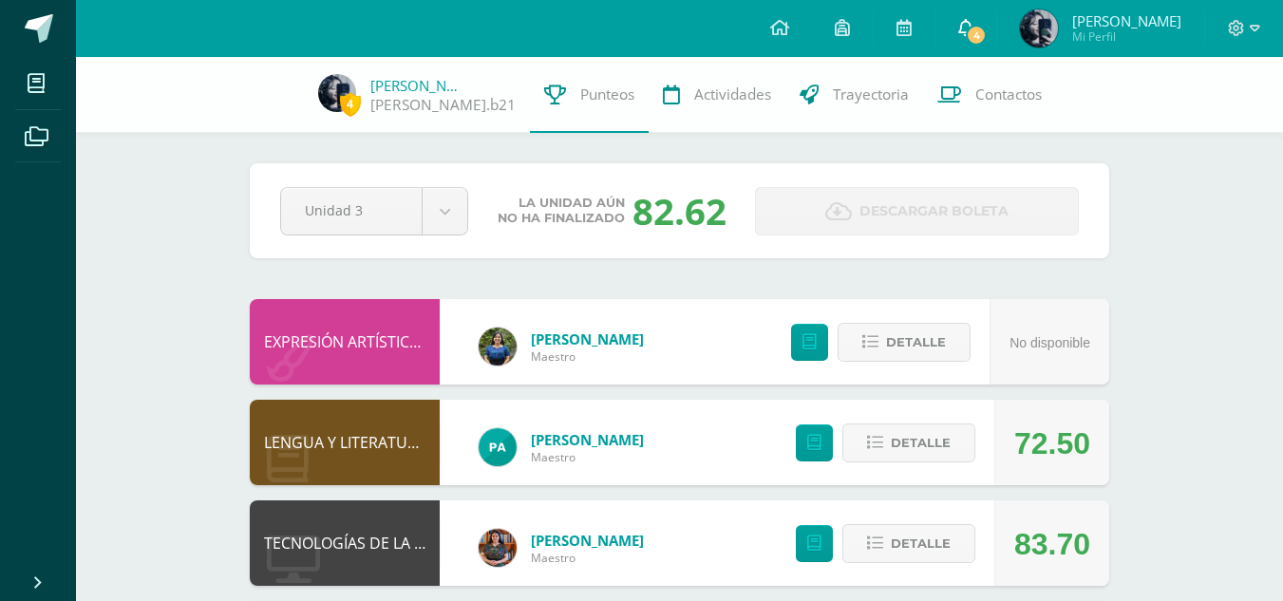
click at [986, 32] on span "4" at bounding box center [975, 35] width 21 height 21
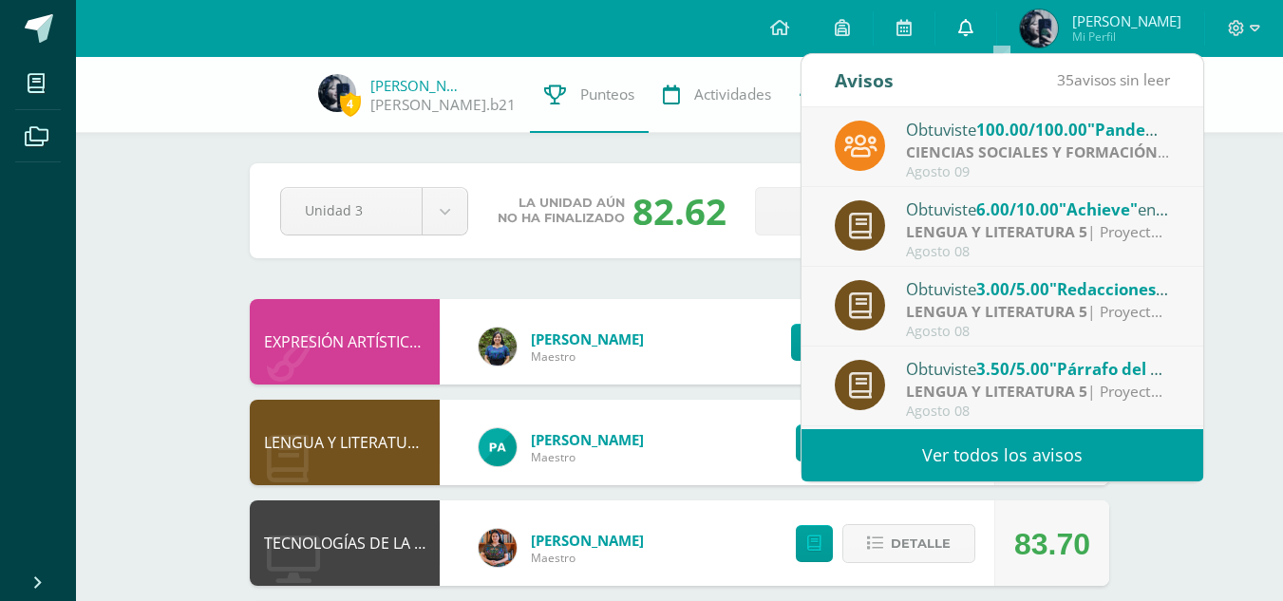
click at [996, 32] on link "0" at bounding box center [965, 28] width 61 height 57
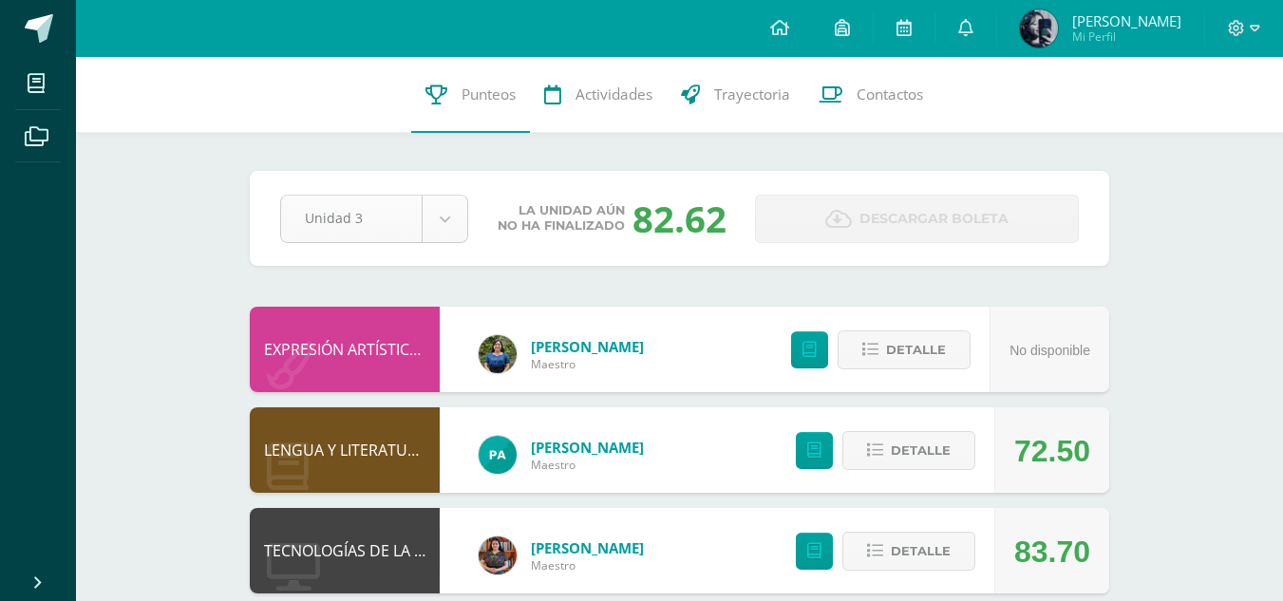
click at [947, 212] on span "Descargar boleta" at bounding box center [933, 219] width 149 height 47
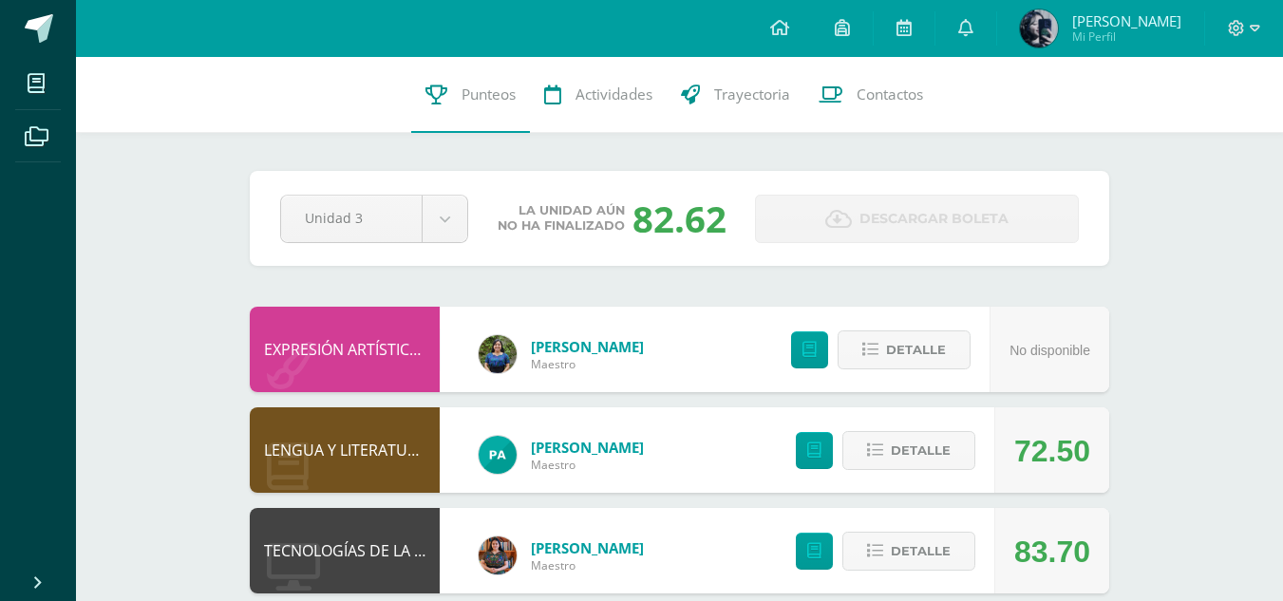
click at [947, 212] on span "Descargar boleta" at bounding box center [933, 219] width 149 height 47
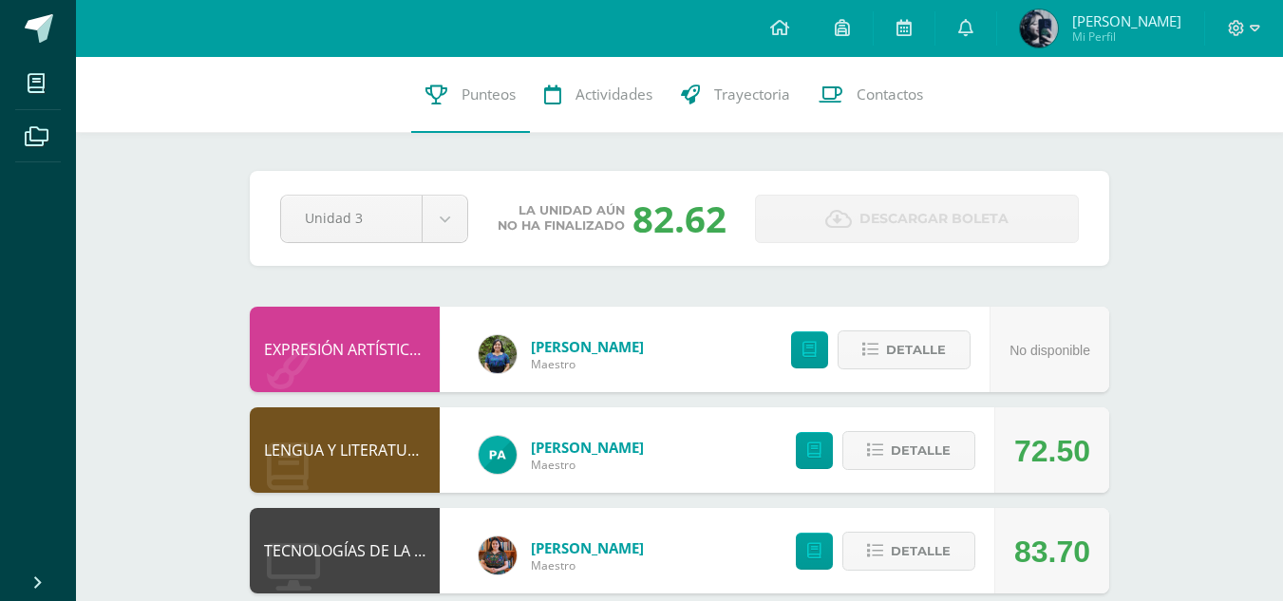
click at [947, 212] on span "Descargar boleta" at bounding box center [933, 219] width 149 height 47
click at [1252, 23] on icon at bounding box center [1254, 28] width 10 height 17
click at [37, 142] on icon at bounding box center [37, 136] width 24 height 19
